Goal: Manage account settings

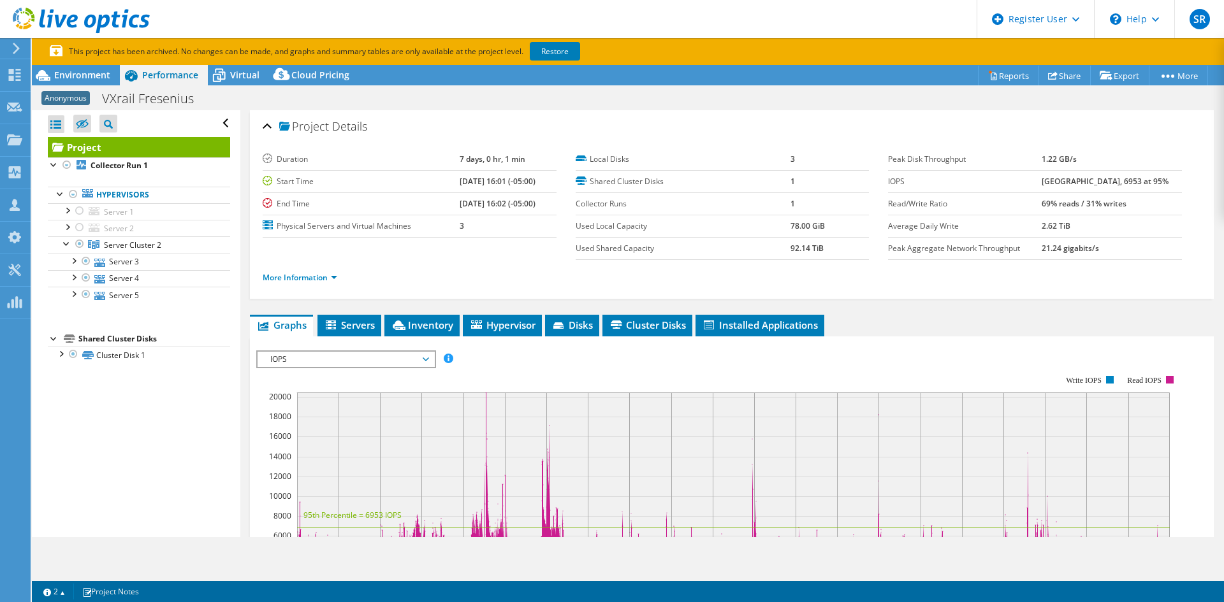
select select "USD"
